Goal: Use online tool/utility: Utilize a website feature to perform a specific function

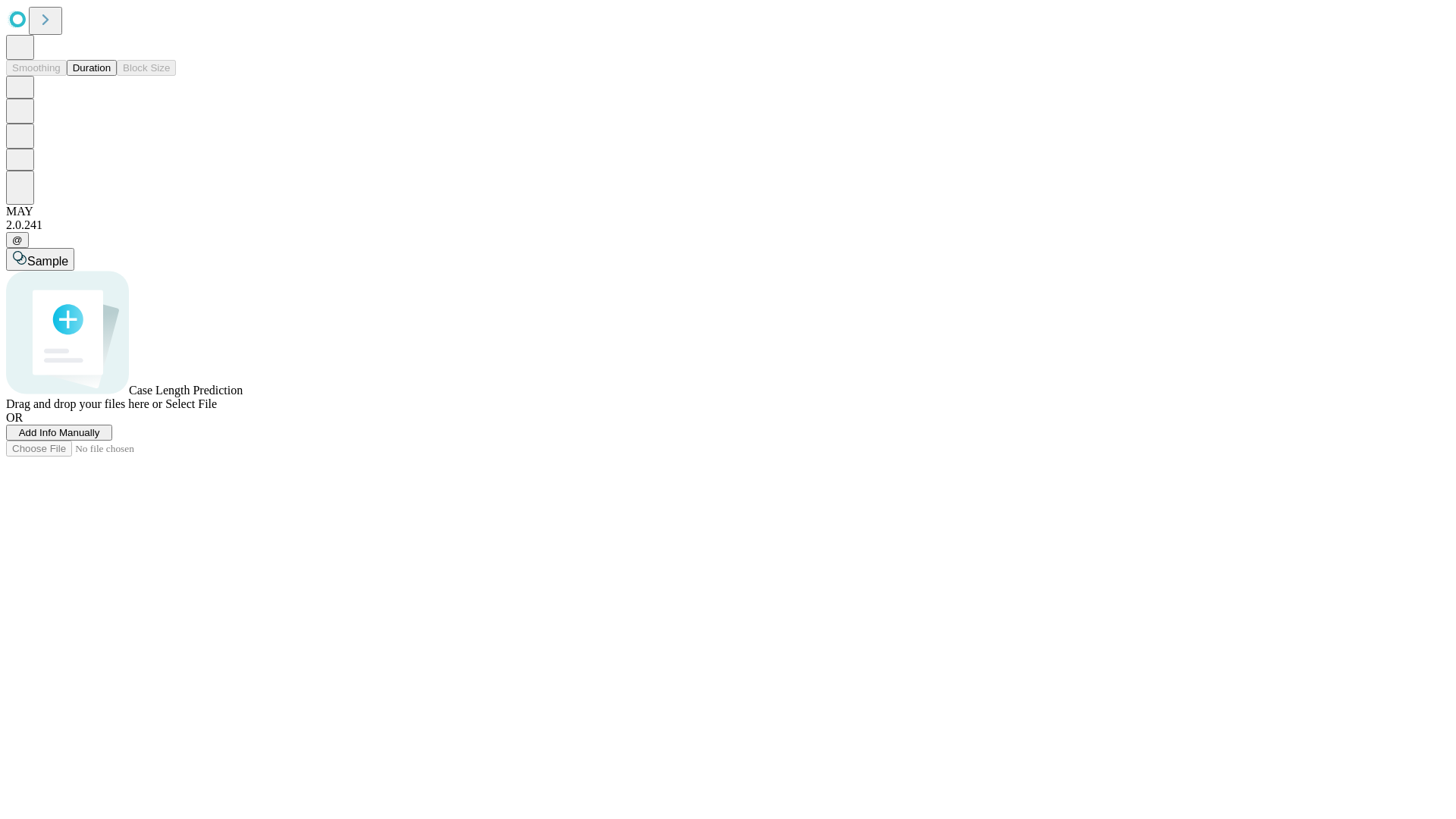
click at [111, 75] on button "Duration" at bounding box center [91, 68] width 50 height 16
click at [100, 438] on span "Add Info Manually" at bounding box center [59, 432] width 81 height 12
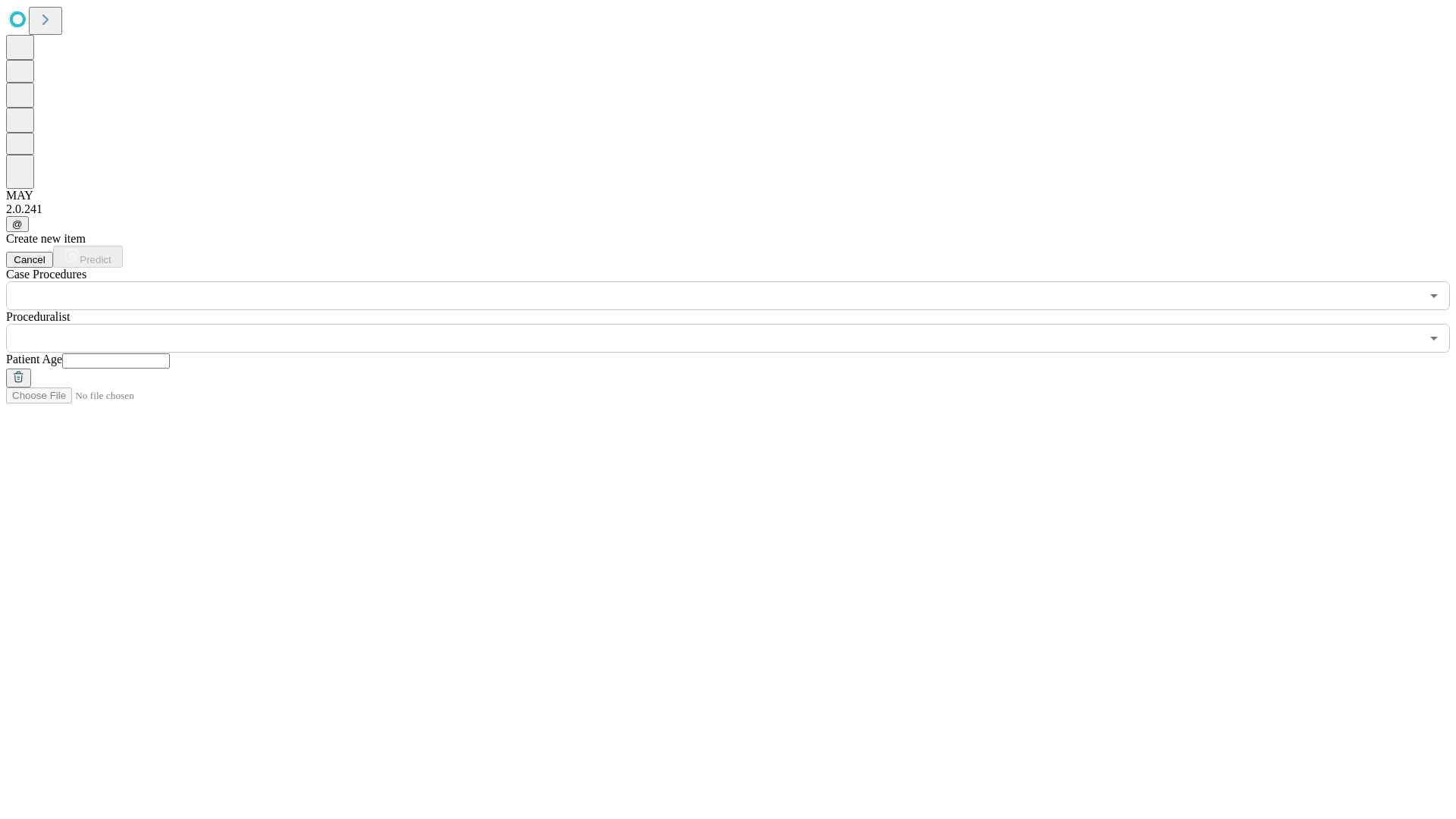
click at [170, 353] on input "text" at bounding box center [116, 360] width 108 height 15
type input "**"
click at [739, 324] on input "text" at bounding box center [712, 338] width 1414 height 28
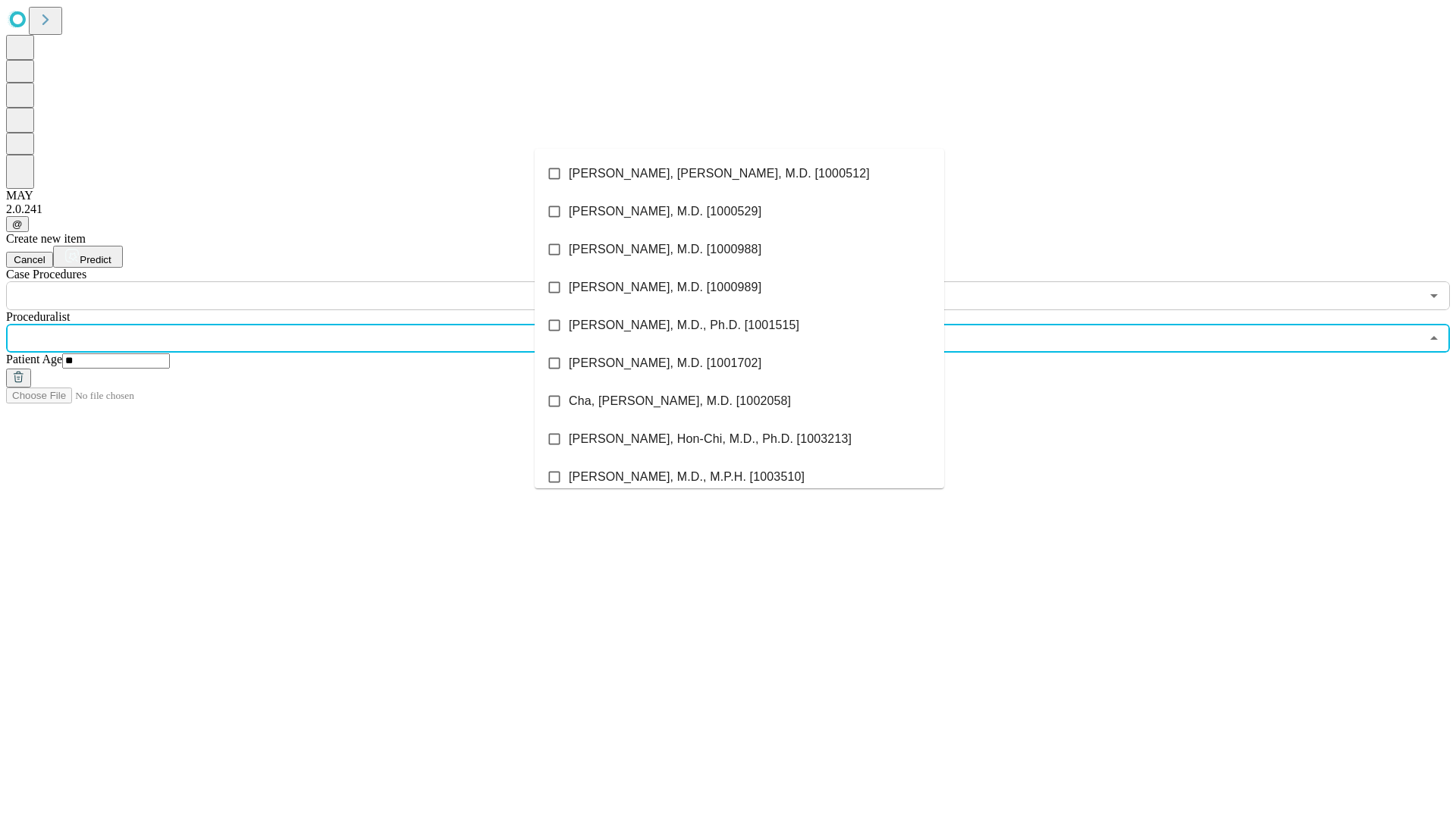
click at [740, 173] on li "[PERSON_NAME], [PERSON_NAME], M.D. [1000512]" at bounding box center [739, 173] width 409 height 38
click at [318, 282] on input "text" at bounding box center [712, 296] width 1414 height 28
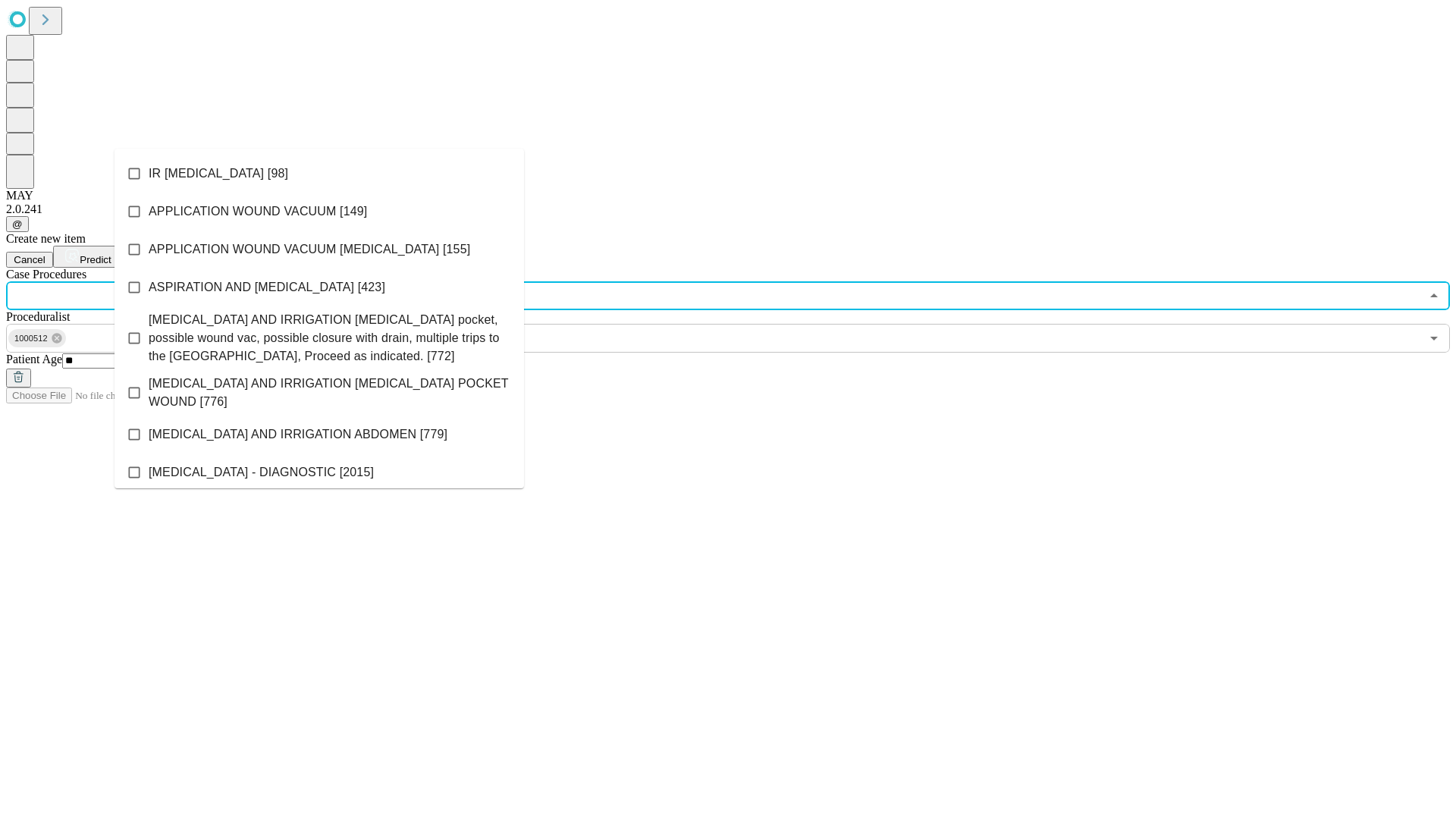
click at [319, 173] on li "IR [MEDICAL_DATA] [98]" at bounding box center [319, 173] width 409 height 38
click at [111, 254] on span "Predict" at bounding box center [95, 260] width 31 height 12
